Goal: Task Accomplishment & Management: Use online tool/utility

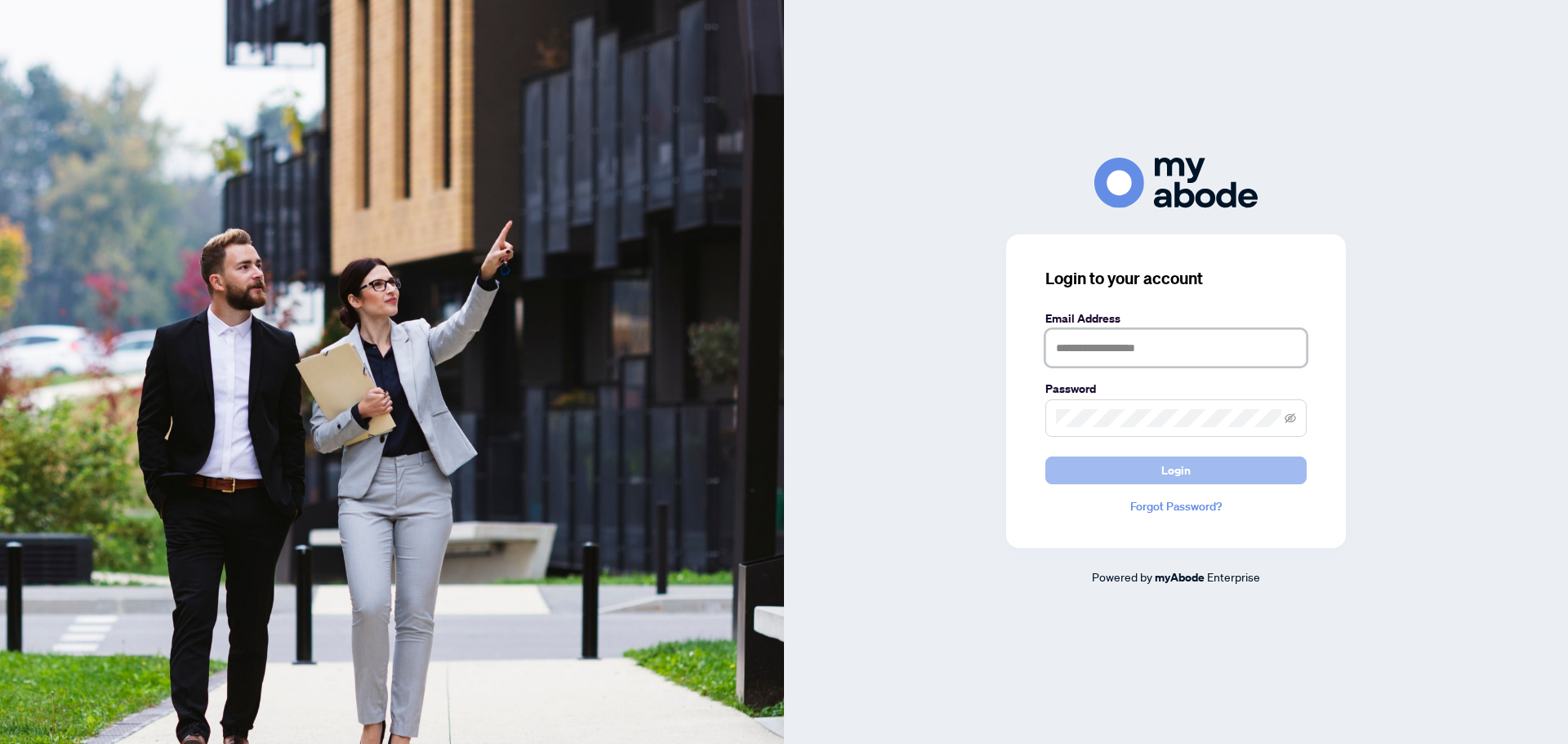
type input "**********"
click at [1245, 467] on button "Login" at bounding box center [1176, 471] width 262 height 28
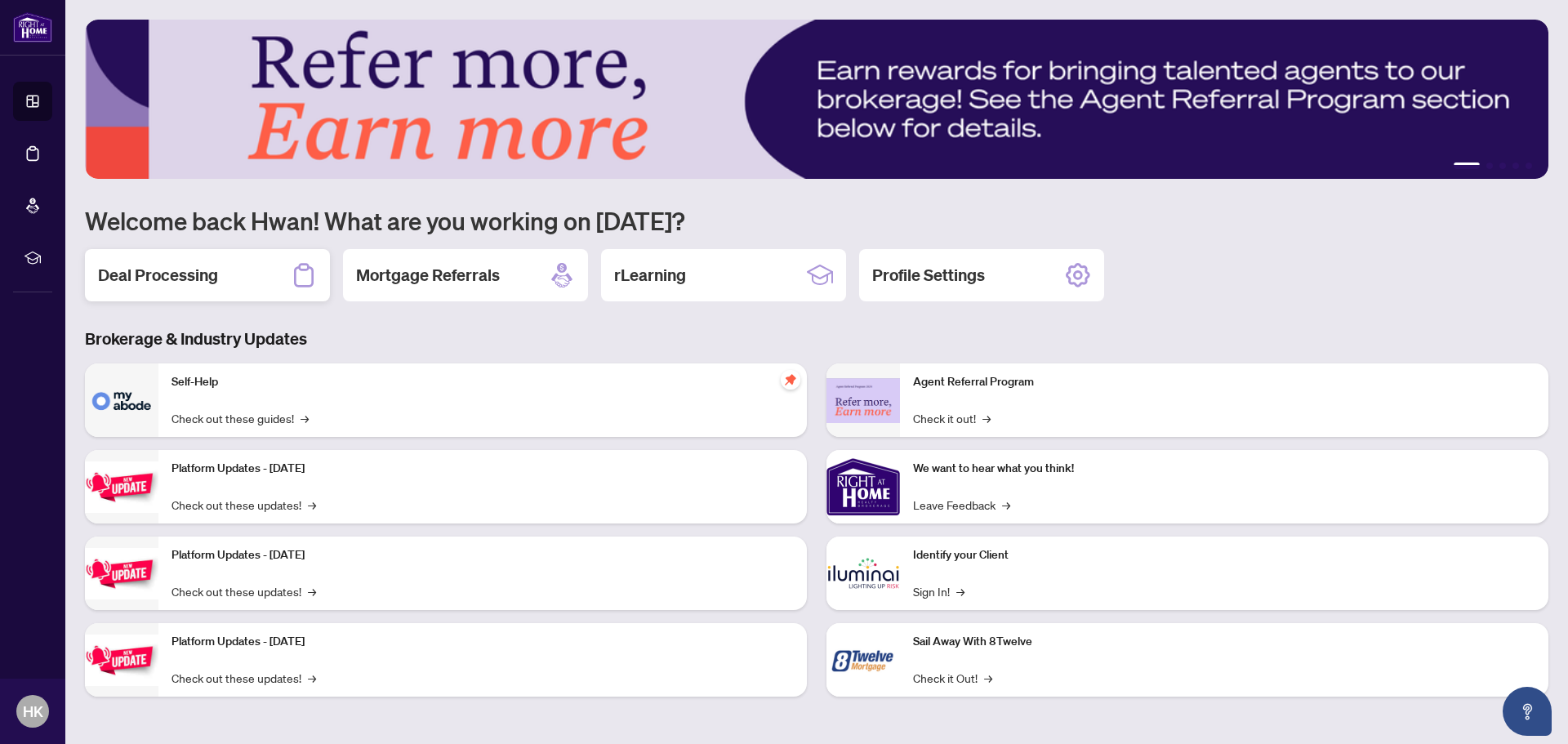
click at [247, 277] on div "Deal Processing" at bounding box center [207, 276] width 245 height 53
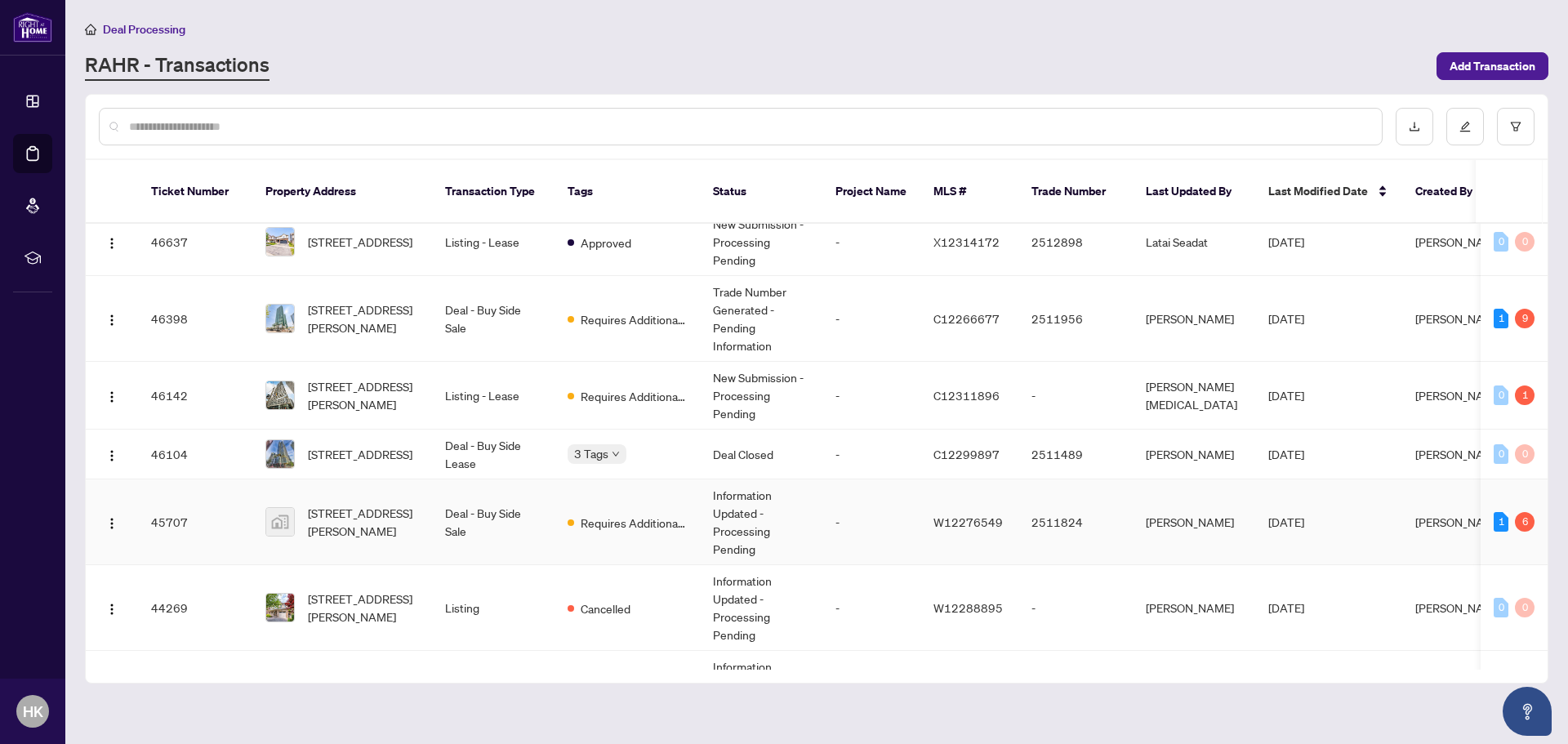
scroll to position [245, 0]
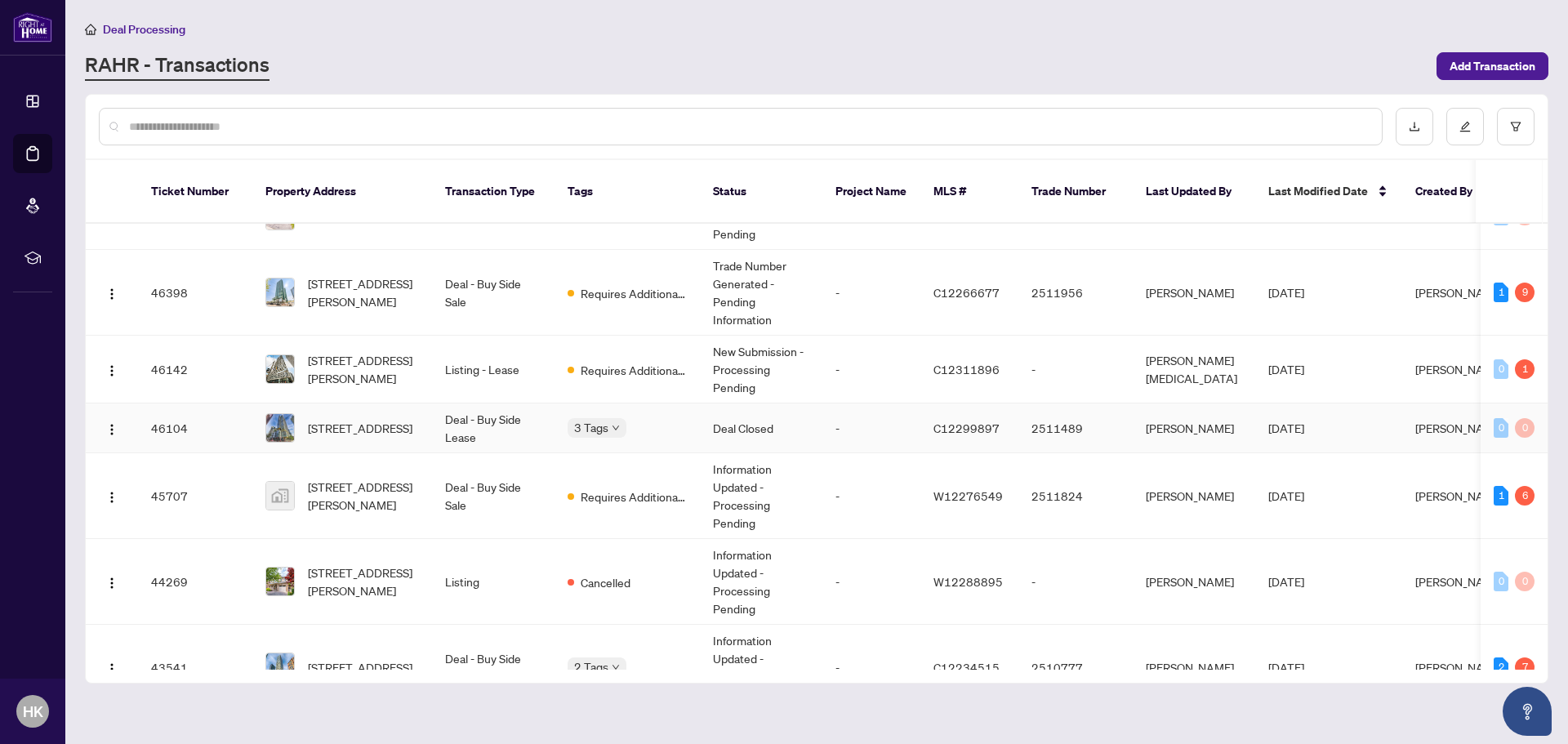
click at [427, 413] on td "[STREET_ADDRESS]" at bounding box center [341, 428] width 179 height 50
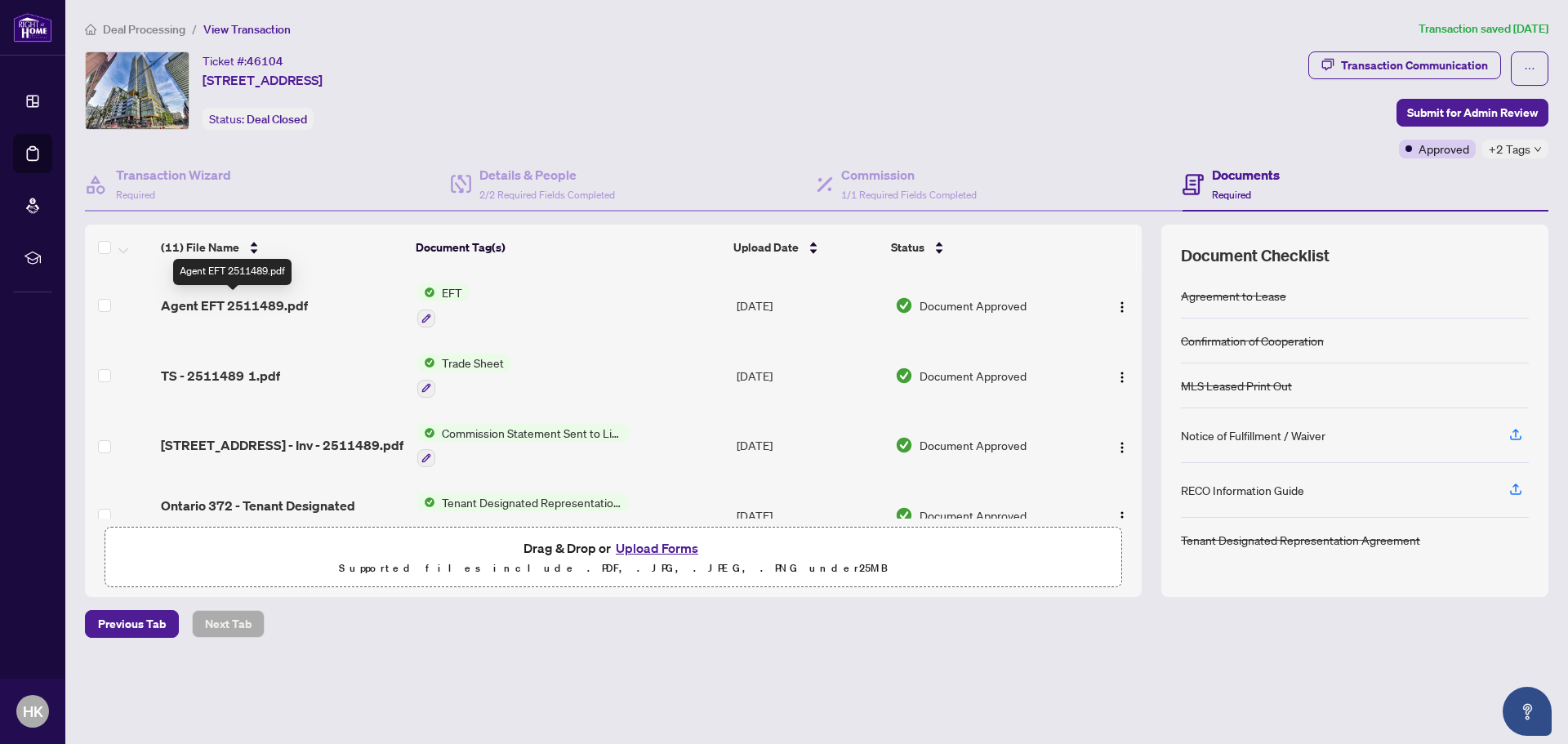
click at [285, 297] on span "Agent EFT 2511489.pdf" at bounding box center [234, 305] width 147 height 19
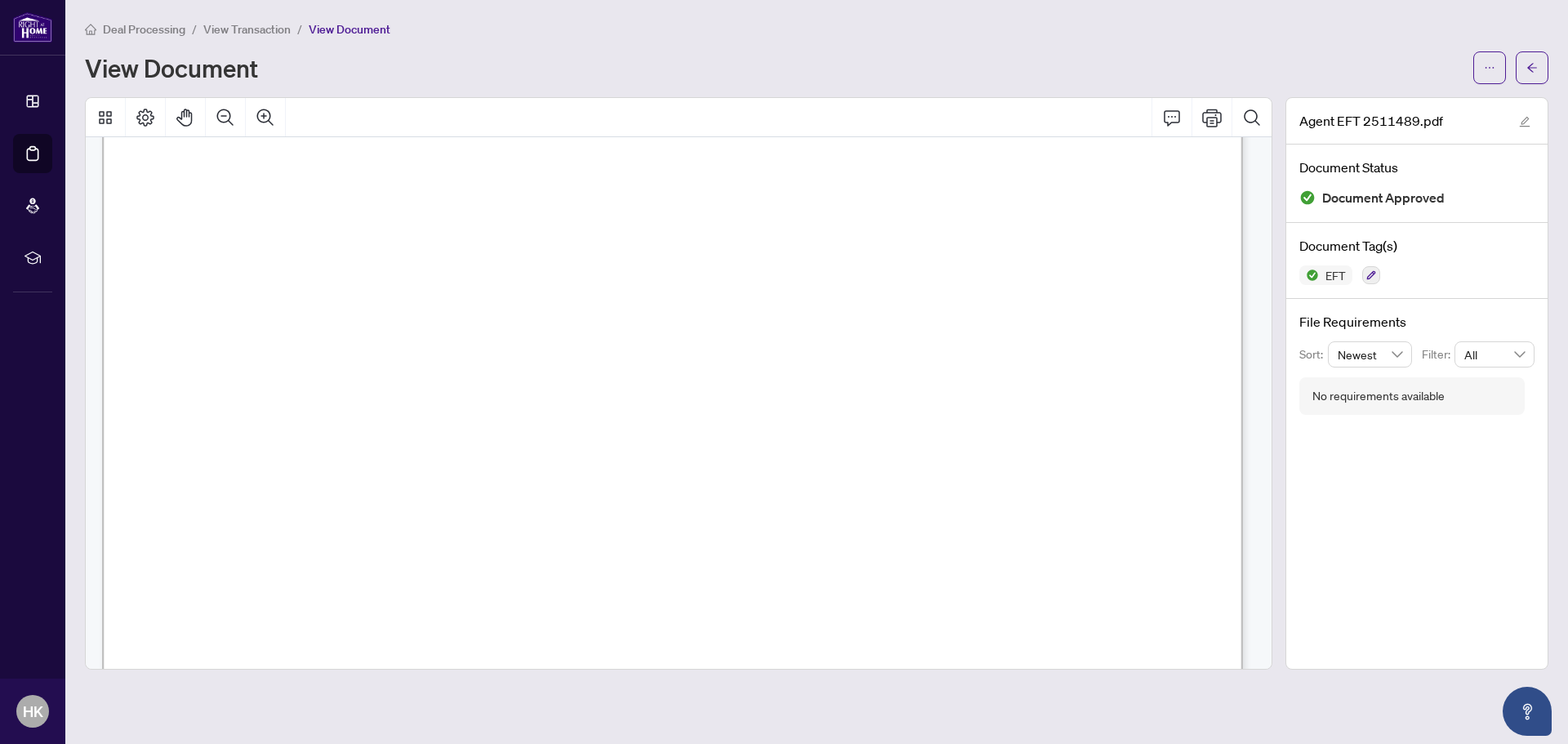
scroll to position [409, 0]
click at [1527, 59] on span "button" at bounding box center [1531, 68] width 11 height 26
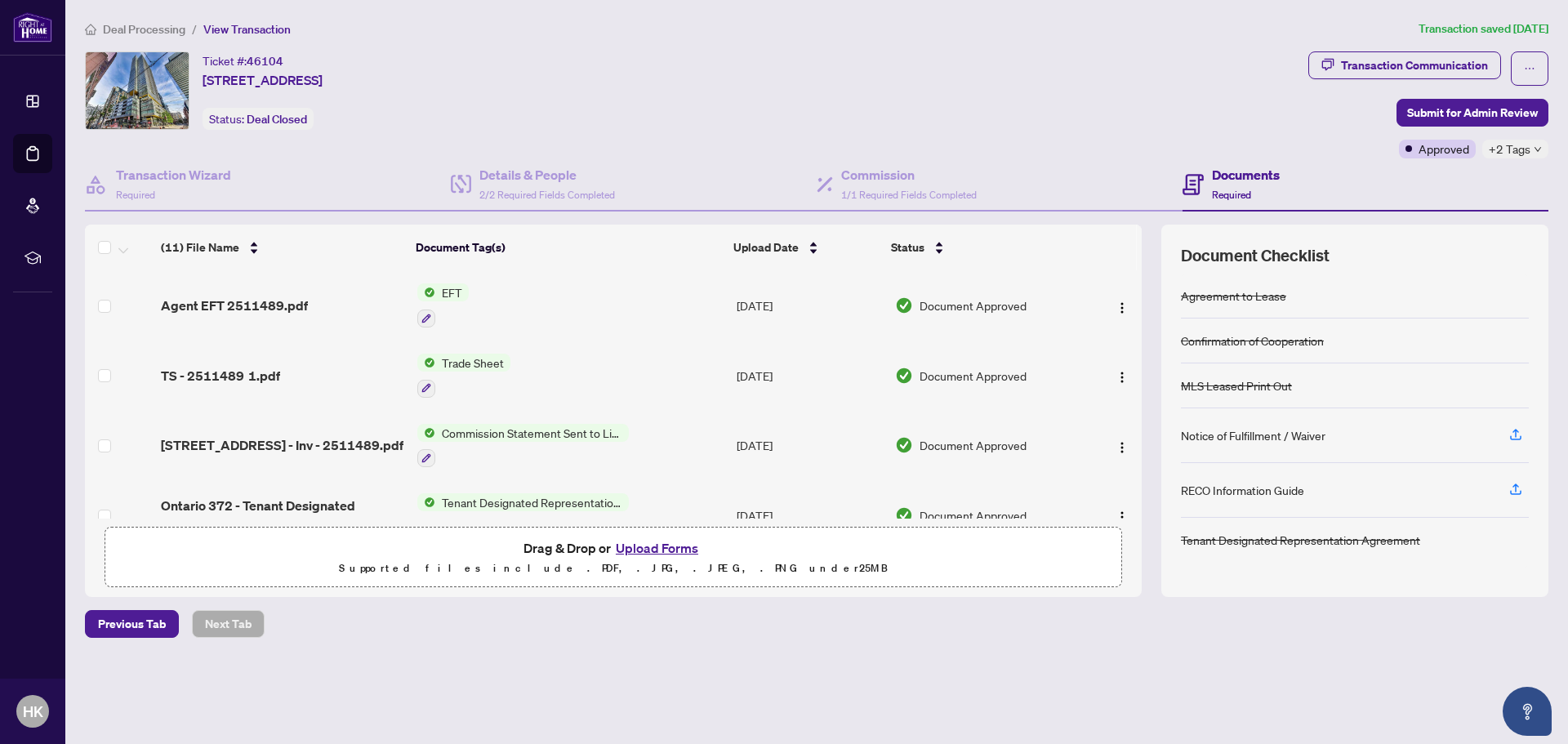
click at [354, 291] on td "Agent EFT 2511489.pdf" at bounding box center [282, 305] width 256 height 70
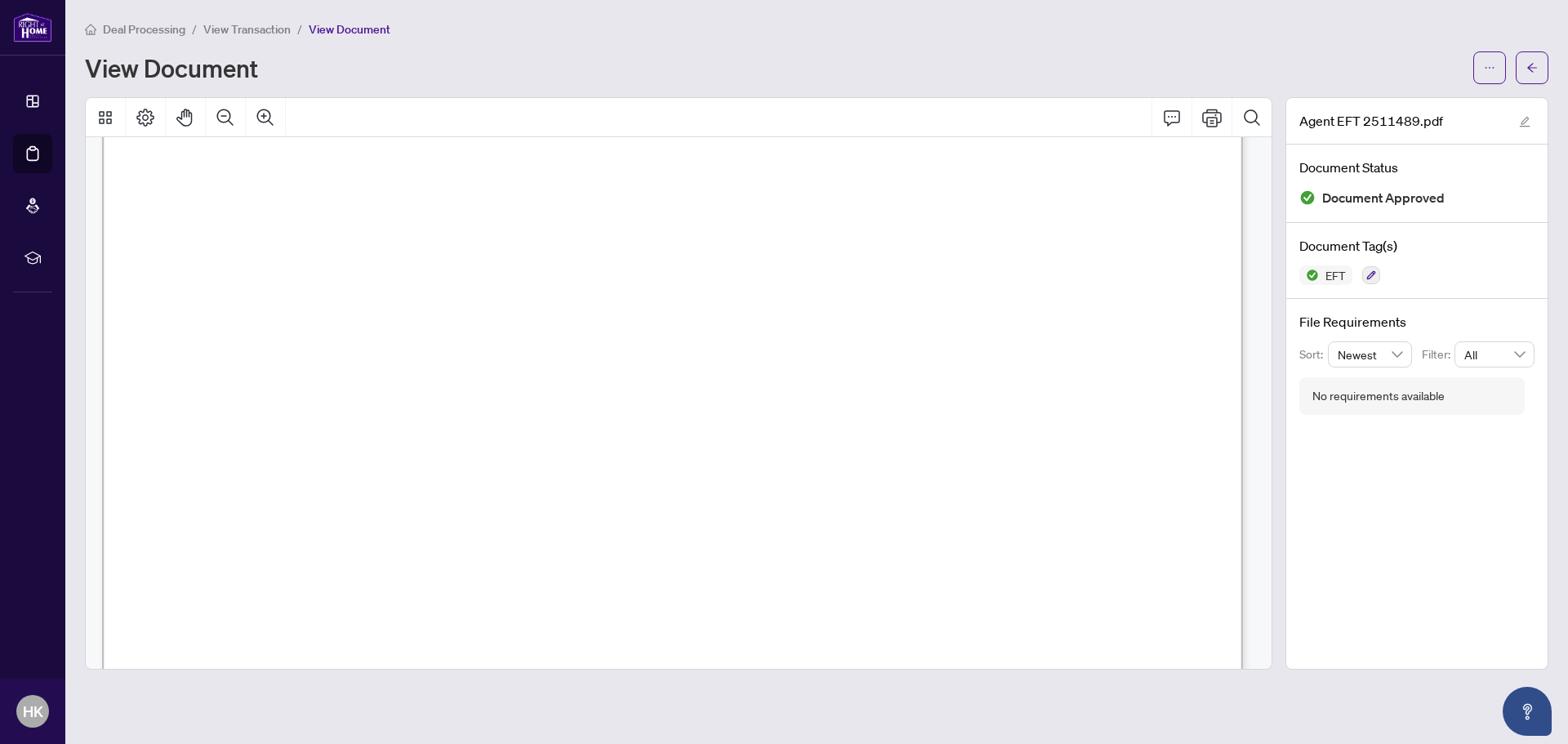
scroll to position [409, 0]
click at [1528, 74] on span "button" at bounding box center [1531, 68] width 11 height 26
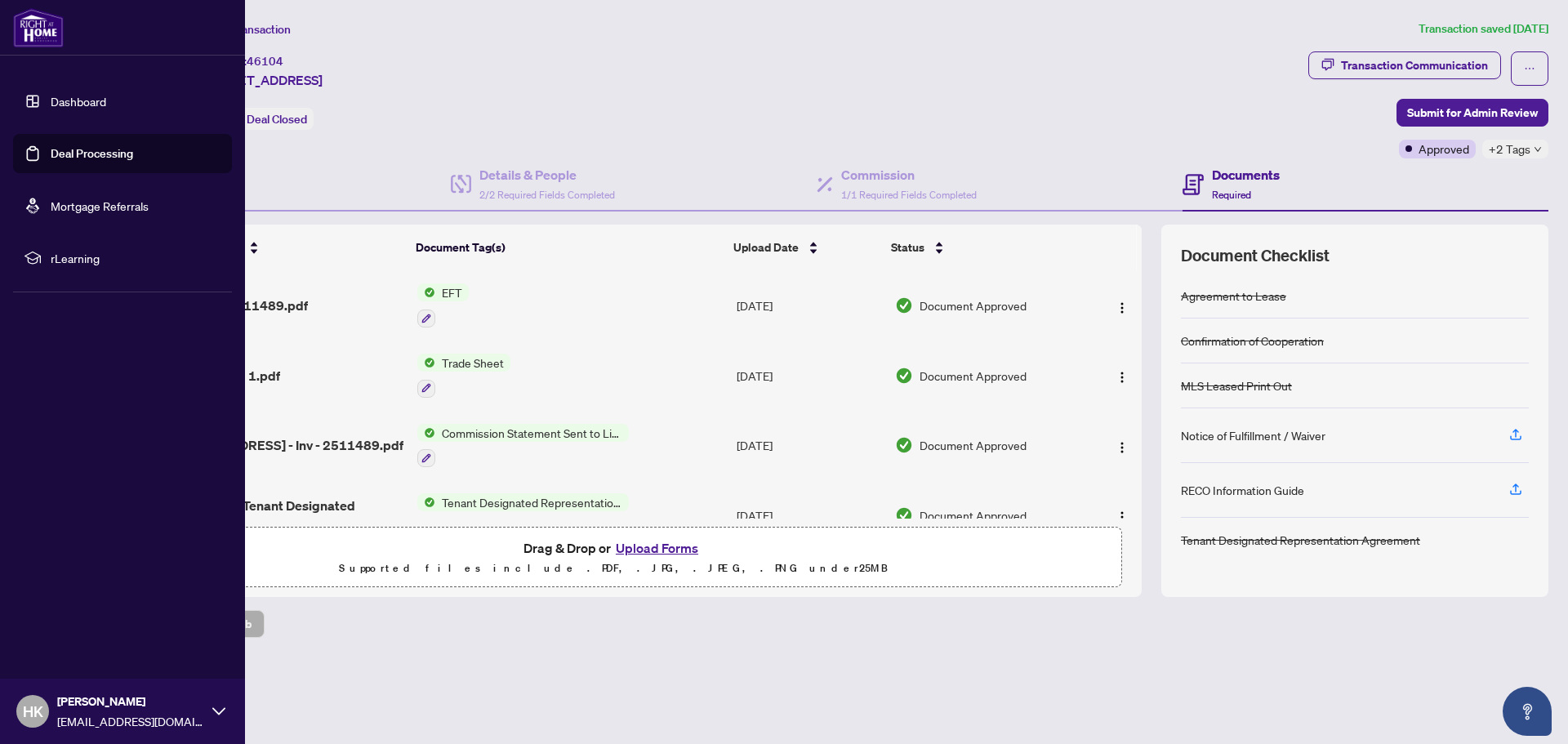
click at [75, 152] on link "Deal Processing" at bounding box center [92, 153] width 82 height 15
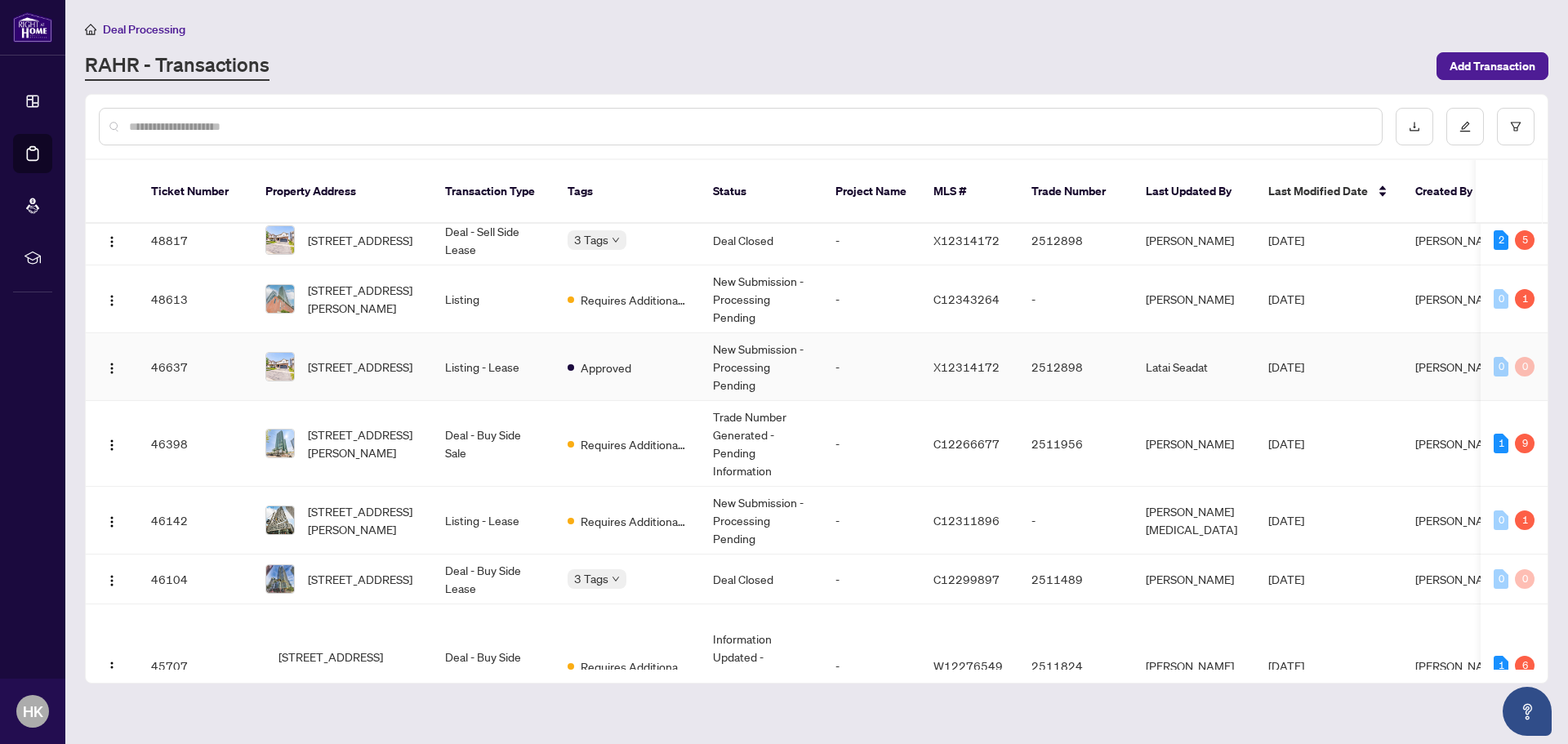
scroll to position [326, 0]
